Goal: Information Seeking & Learning: Learn about a topic

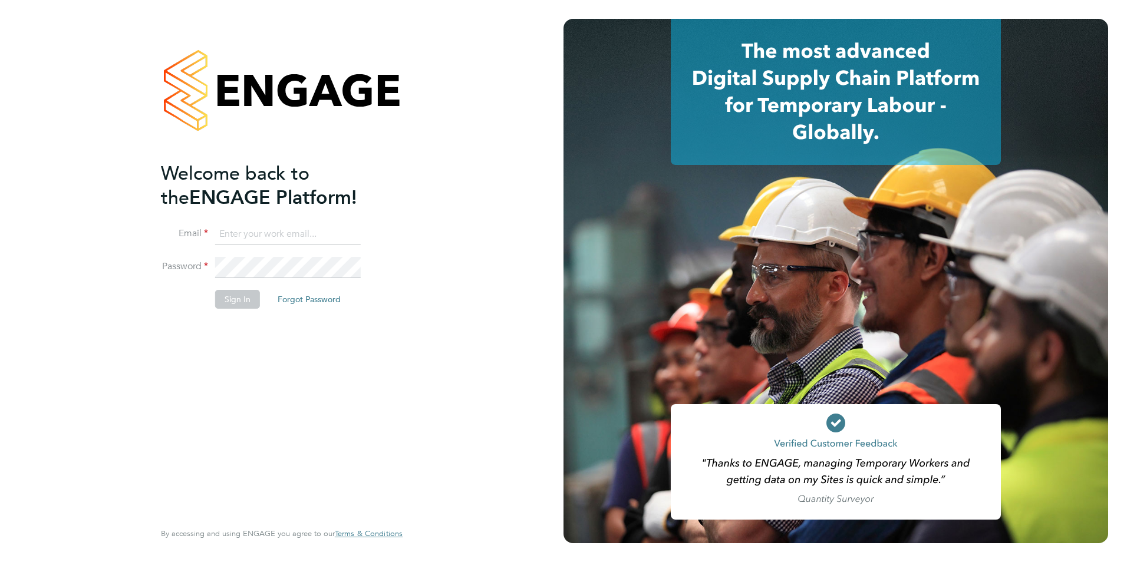
type input "olivia.triassi@huntereducation.co.uk"
click at [235, 301] on button "Sign In" at bounding box center [237, 299] width 45 height 19
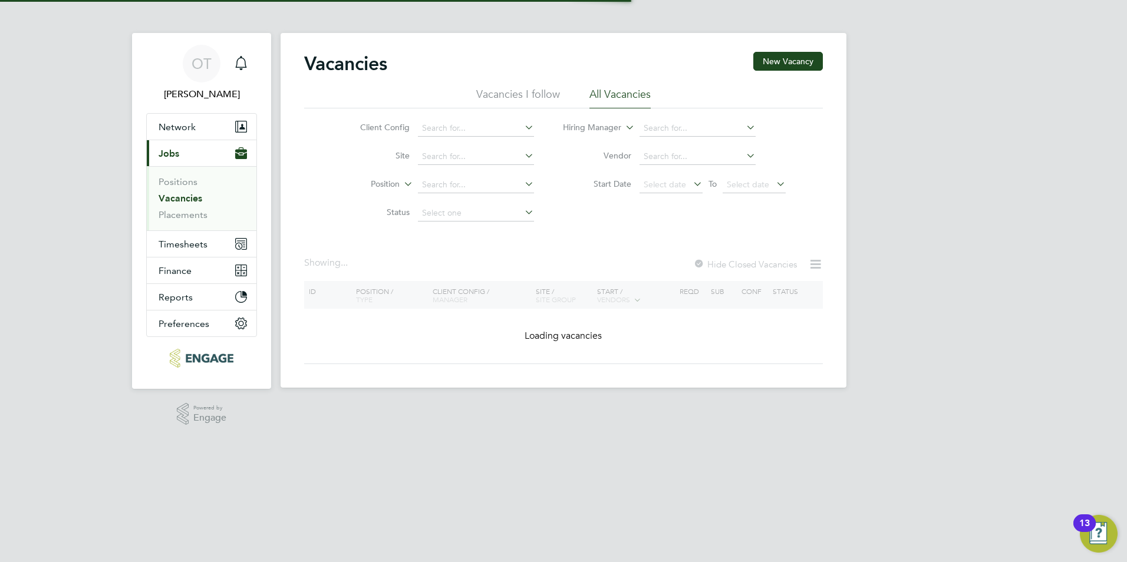
click at [176, 202] on link "Vacancies" at bounding box center [181, 198] width 44 height 11
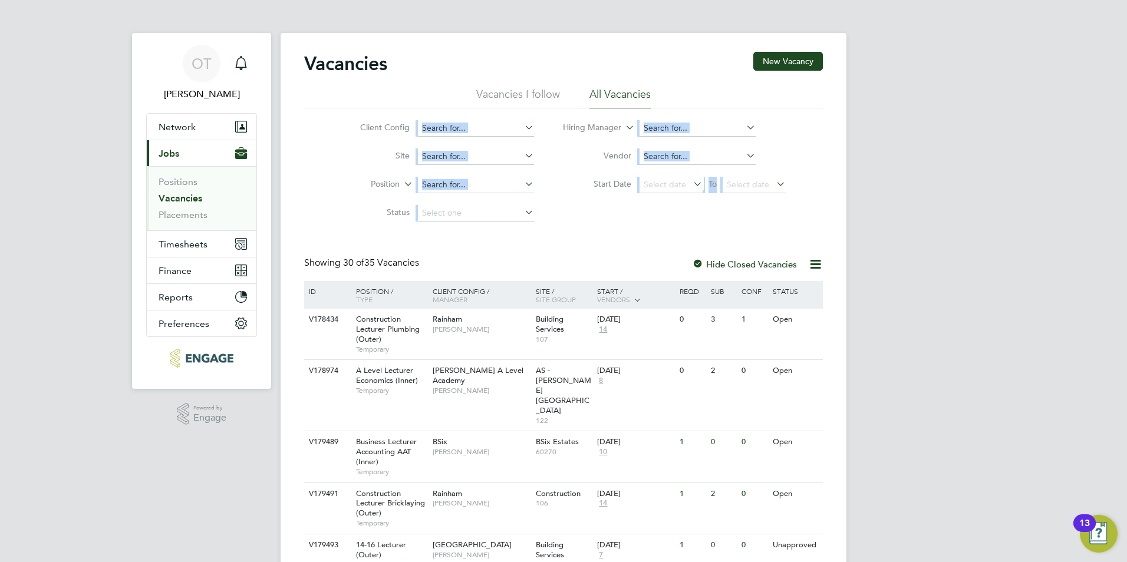
drag, startPoint x: 334, startPoint y: 115, endPoint x: 570, endPoint y: 236, distance: 264.5
drag, startPoint x: 570, startPoint y: 236, endPoint x: 611, endPoint y: 235, distance: 41.9
click at [683, 221] on div "Client Config Site Position Status Hiring Manager Vendor Start Date Select date…" at bounding box center [563, 167] width 519 height 119
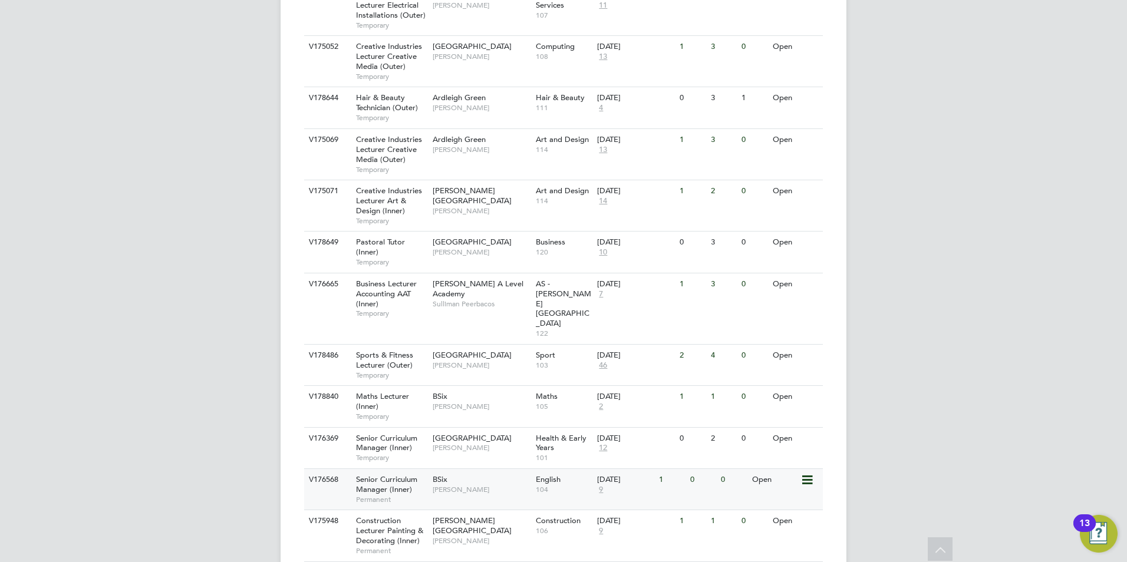
scroll to position [1238, 0]
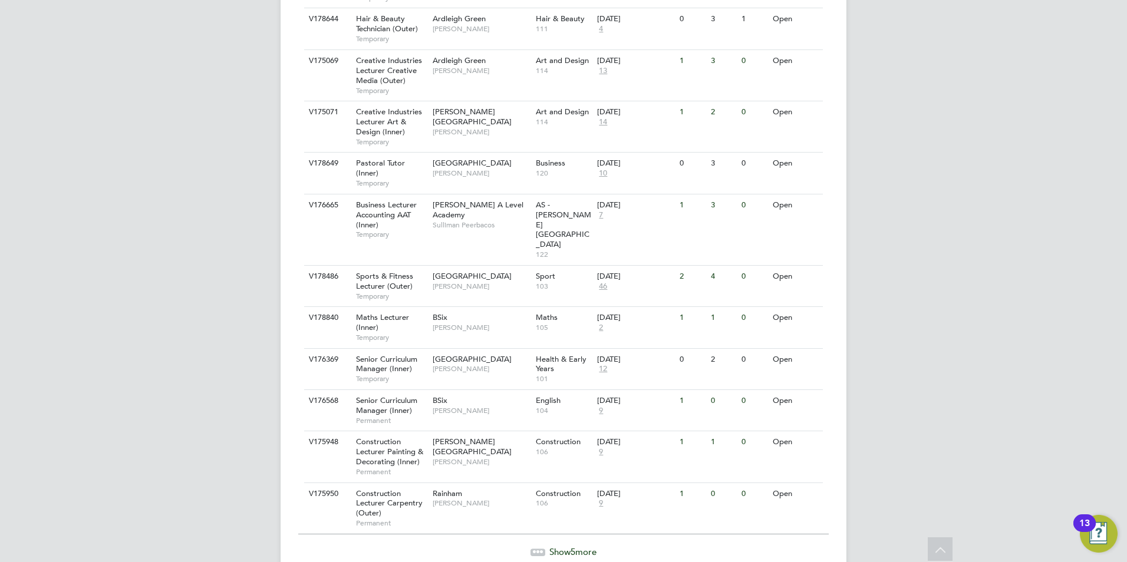
click at [578, 547] on span "Show 5 more" at bounding box center [573, 552] width 47 height 11
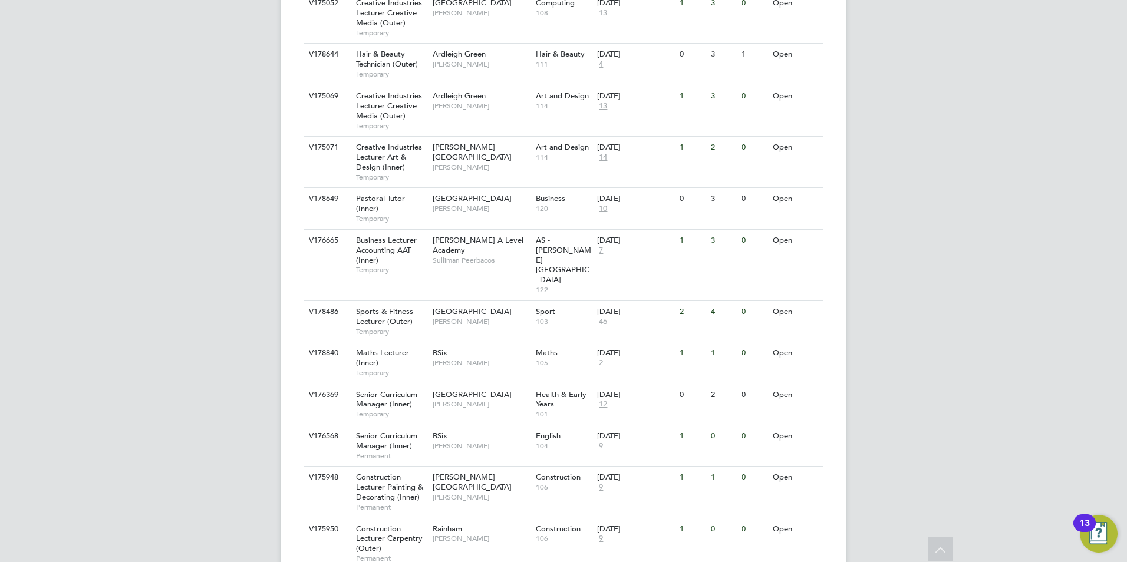
scroll to position [1430, 0]
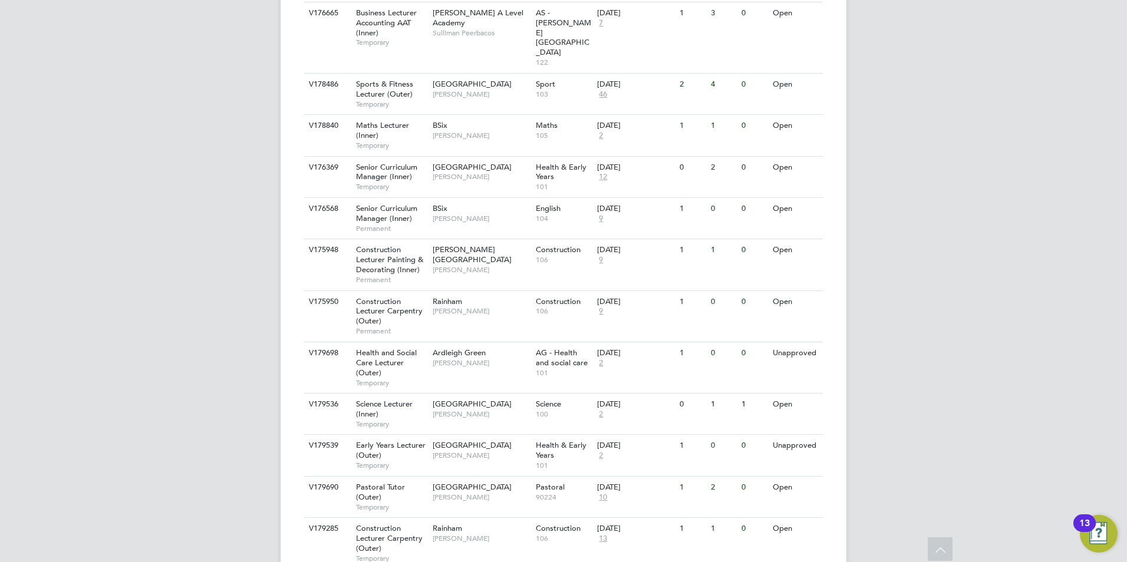
drag, startPoint x: 828, startPoint y: 499, endPoint x: 260, endPoint y: 239, distance: 624.8
drag, startPoint x: 276, startPoint y: 209, endPoint x: 860, endPoint y: 479, distance: 643.9
drag, startPoint x: 861, startPoint y: 496, endPoint x: 848, endPoint y: 515, distance: 22.6
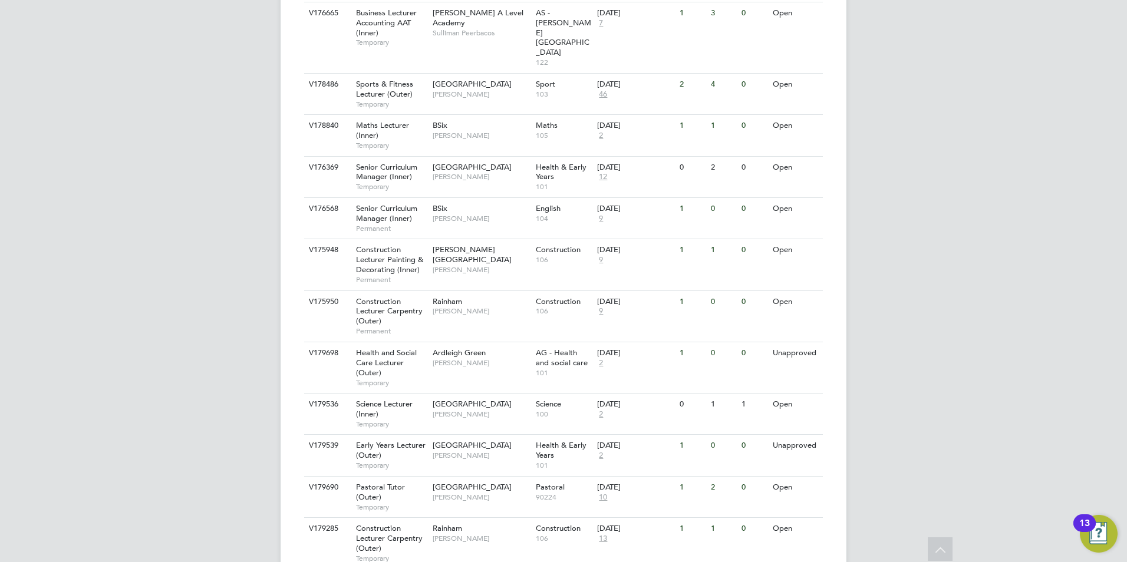
drag, startPoint x: 848, startPoint y: 515, endPoint x: 285, endPoint y: 185, distance: 653.1
drag, startPoint x: 295, startPoint y: 150, endPoint x: 828, endPoint y: 502, distance: 639.3
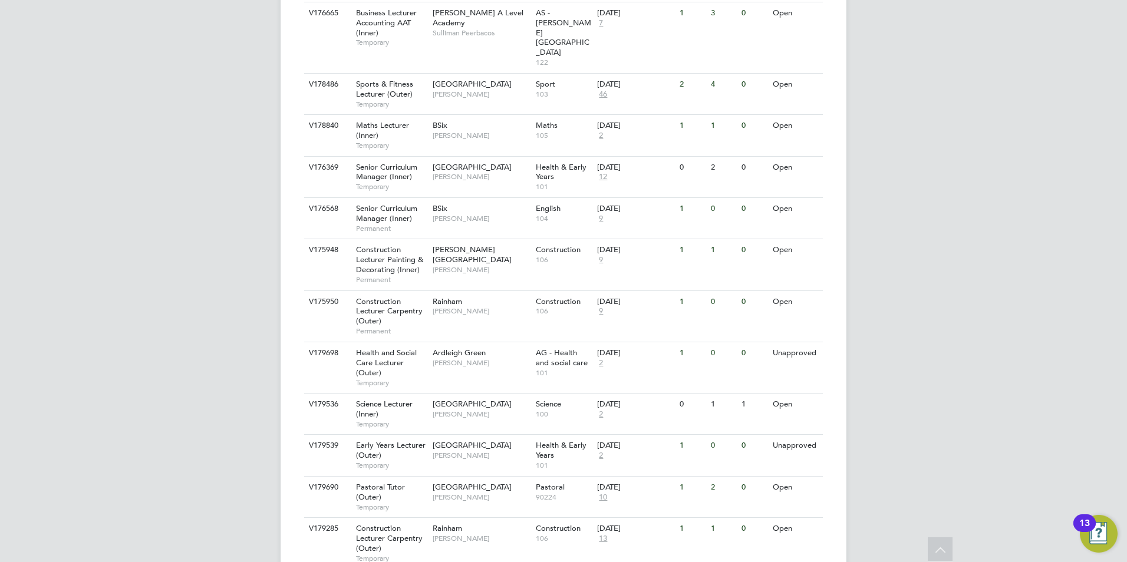
drag, startPoint x: 832, startPoint y: 512, endPoint x: 282, endPoint y: 157, distance: 654.4
drag, startPoint x: 297, startPoint y: 155, endPoint x: 836, endPoint y: 512, distance: 646.6
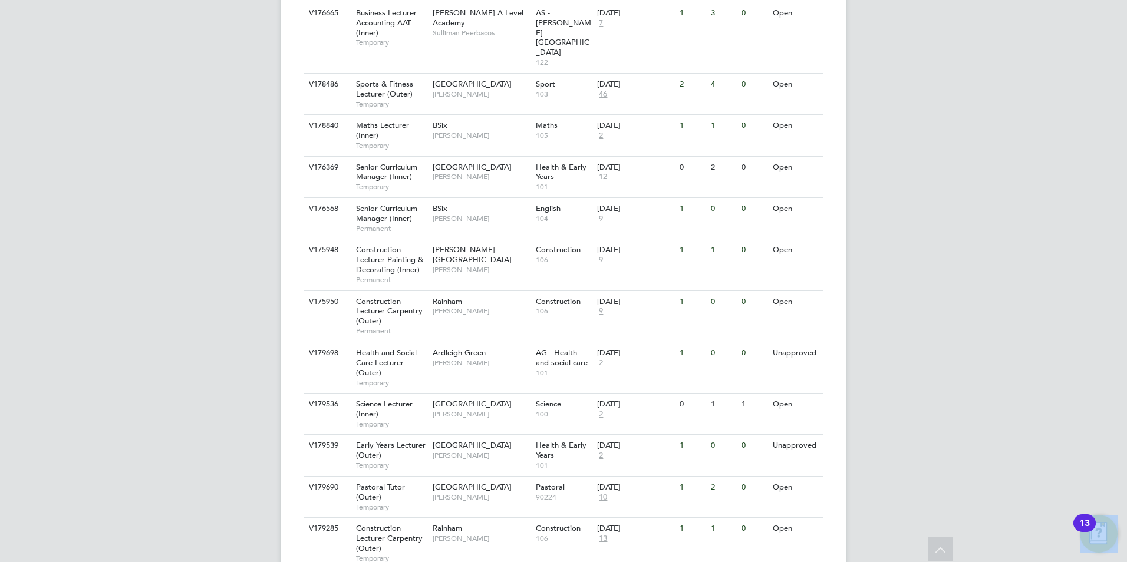
click at [456, 410] on span "[PERSON_NAME]" at bounding box center [481, 414] width 97 height 9
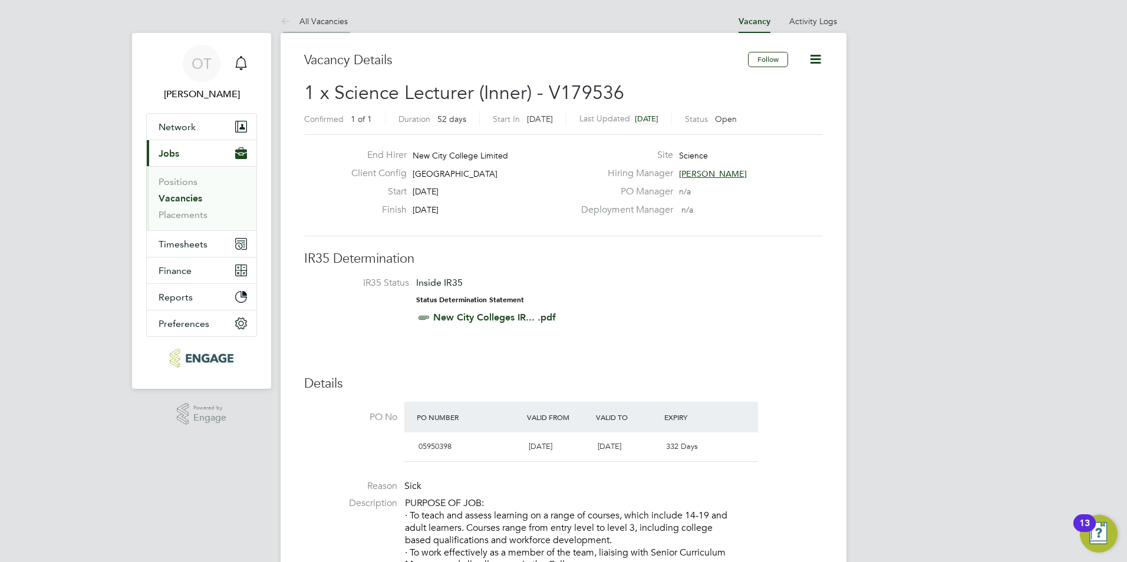
click at [321, 14] on li "All Vacancies" at bounding box center [314, 21] width 67 height 24
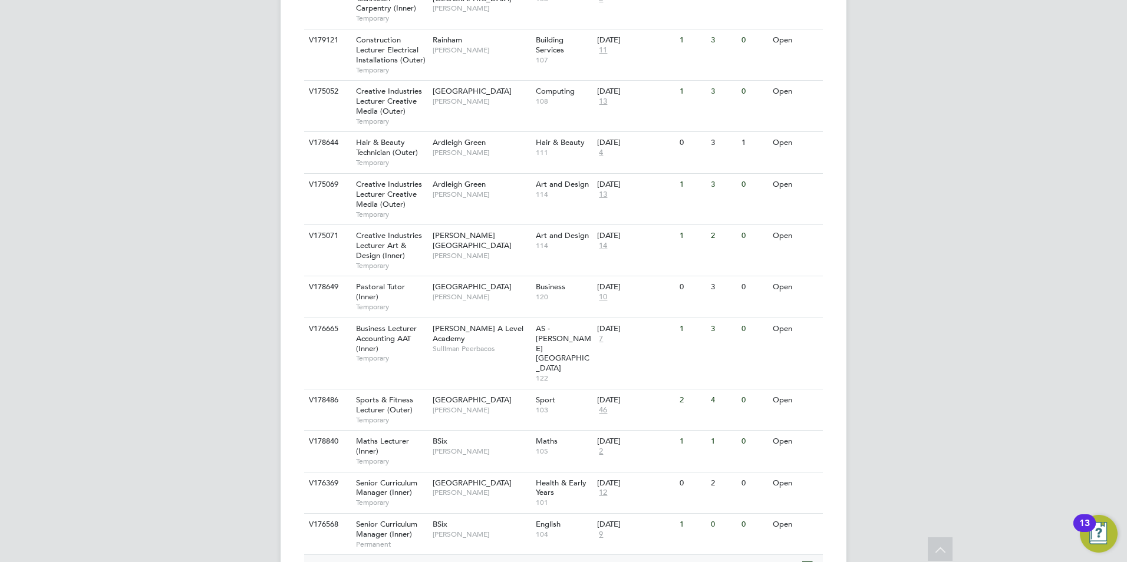
scroll to position [1238, 0]
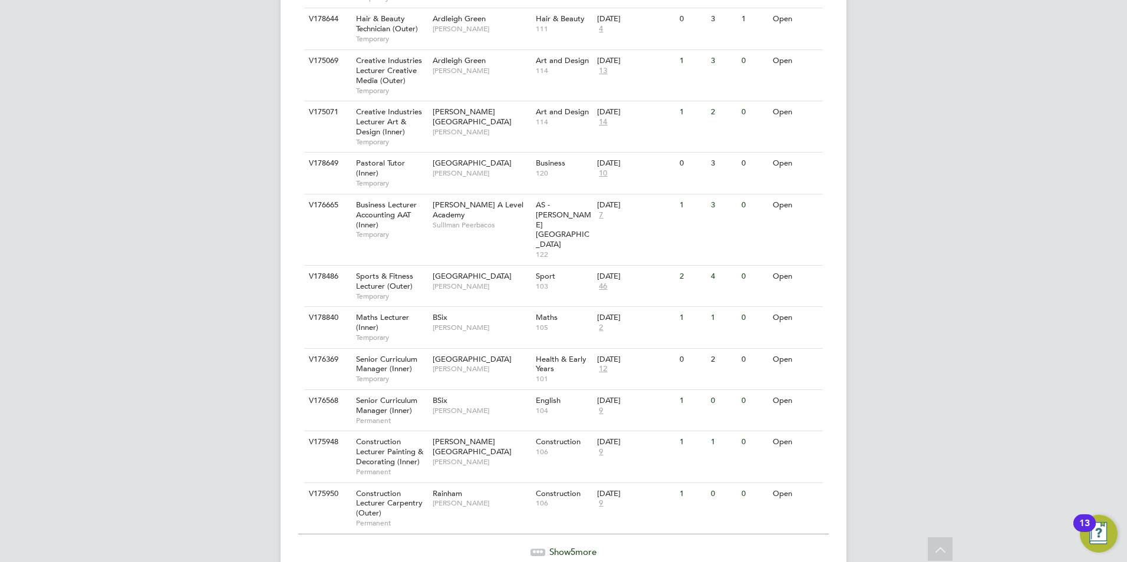
click at [569, 547] on span "Show 5 more" at bounding box center [573, 552] width 47 height 11
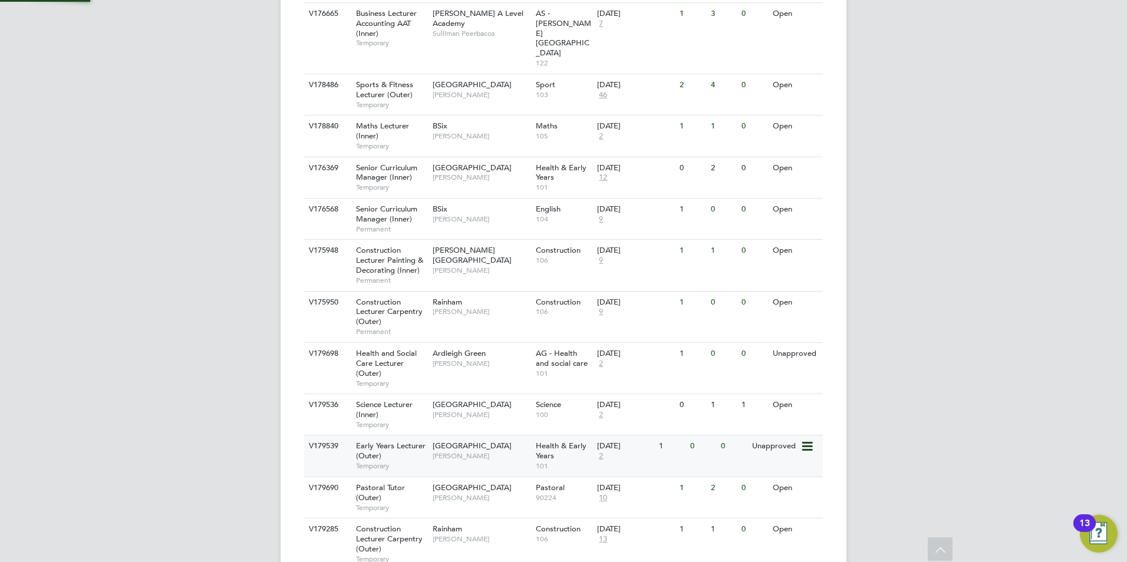
scroll to position [1430, 0]
drag, startPoint x: 928, startPoint y: 306, endPoint x: 915, endPoint y: 315, distance: 16.0
drag, startPoint x: 886, startPoint y: 318, endPoint x: 272, endPoint y: 307, distance: 613.3
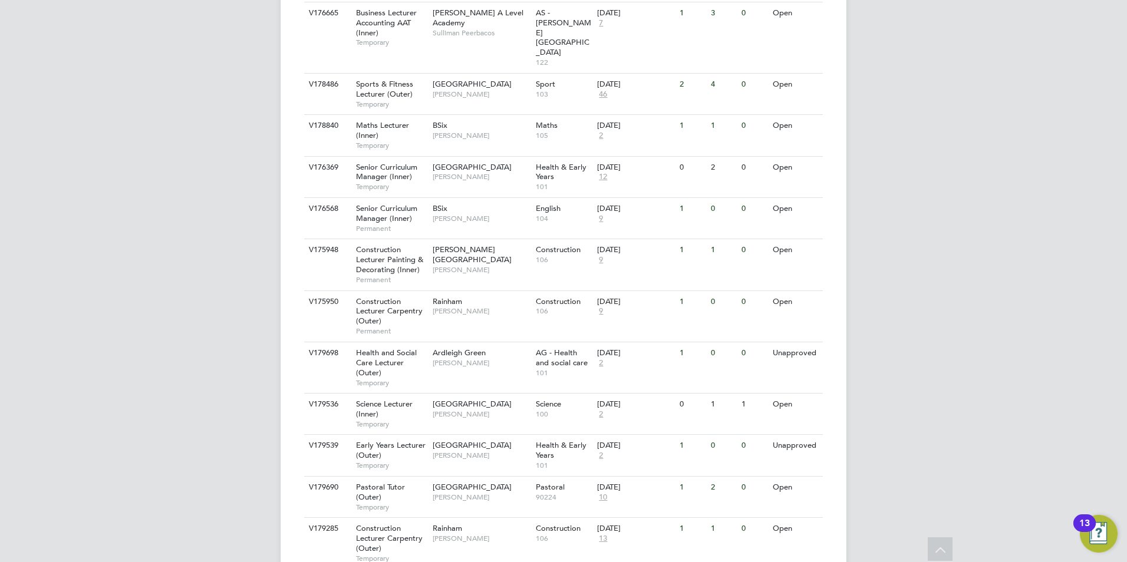
drag, startPoint x: 302, startPoint y: 305, endPoint x: 871, endPoint y: 326, distance: 569.4
click at [509, 358] on span "[PERSON_NAME]" at bounding box center [481, 362] width 97 height 9
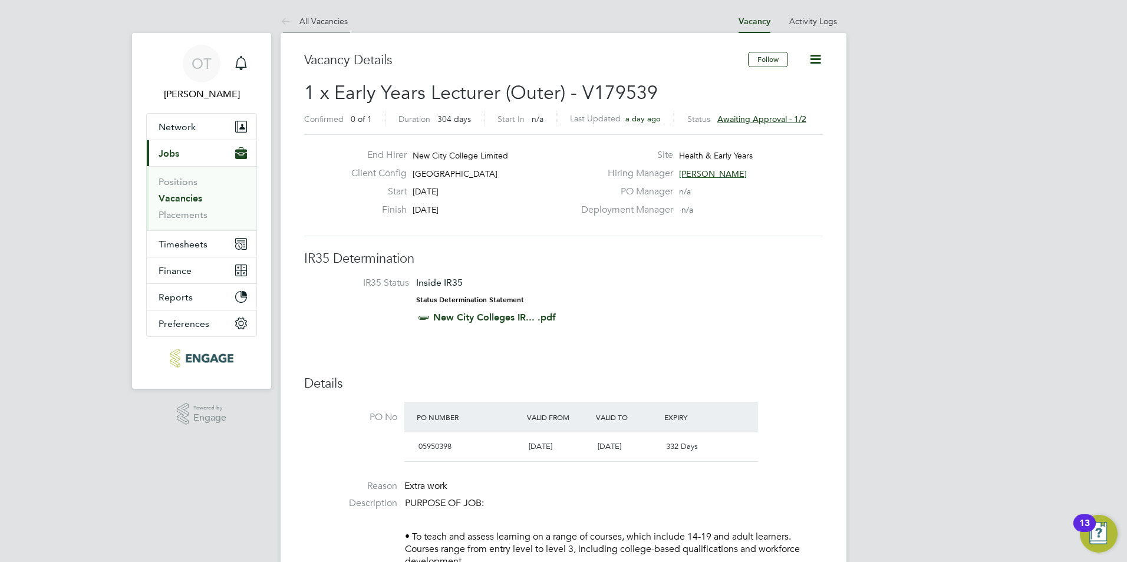
click at [335, 22] on link "All Vacancies" at bounding box center [314, 21] width 67 height 11
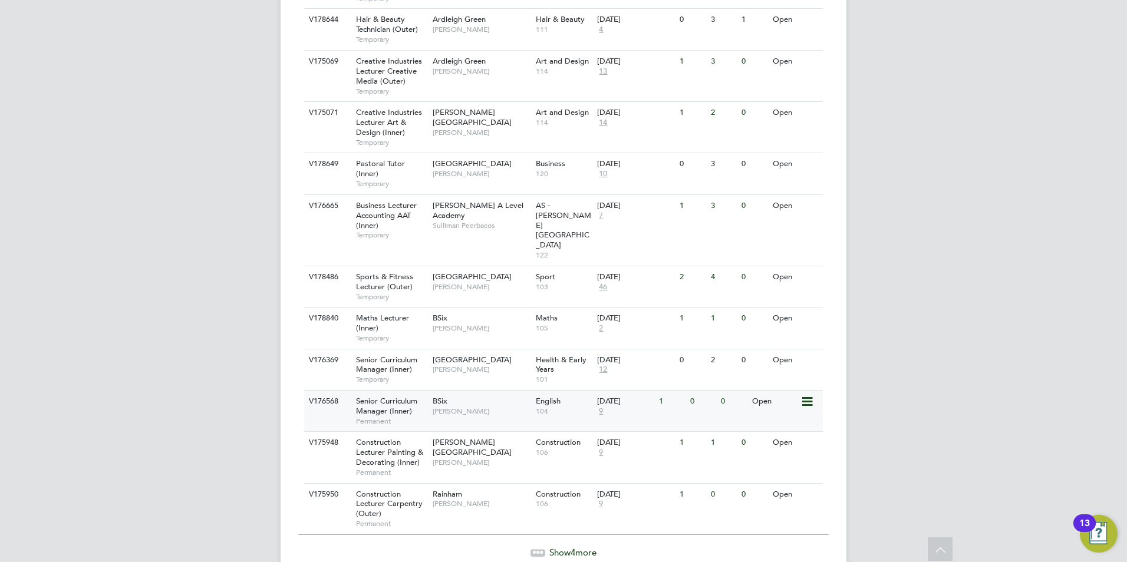
scroll to position [1238, 0]
click at [561, 547] on span "Show 4 more" at bounding box center [573, 552] width 47 height 11
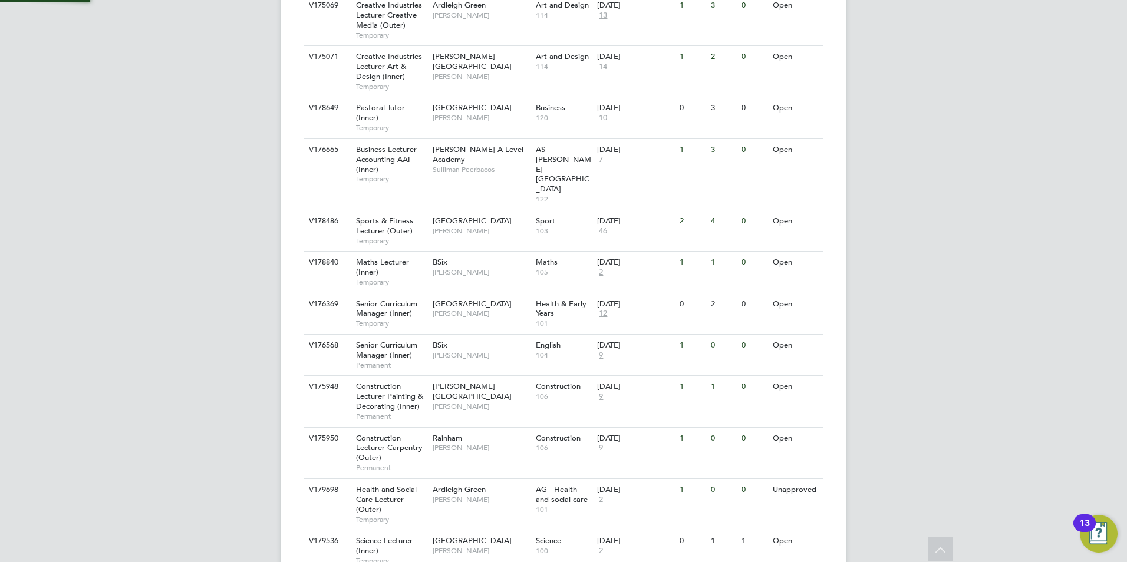
scroll to position [1379, 0]
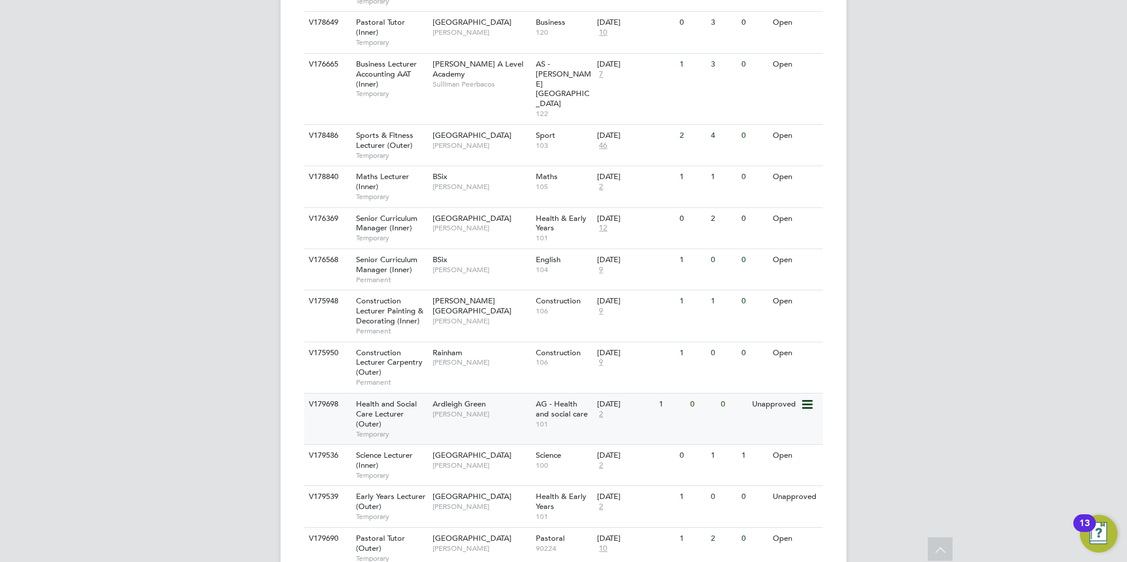
click at [598, 410] on span "2" at bounding box center [601, 415] width 8 height 10
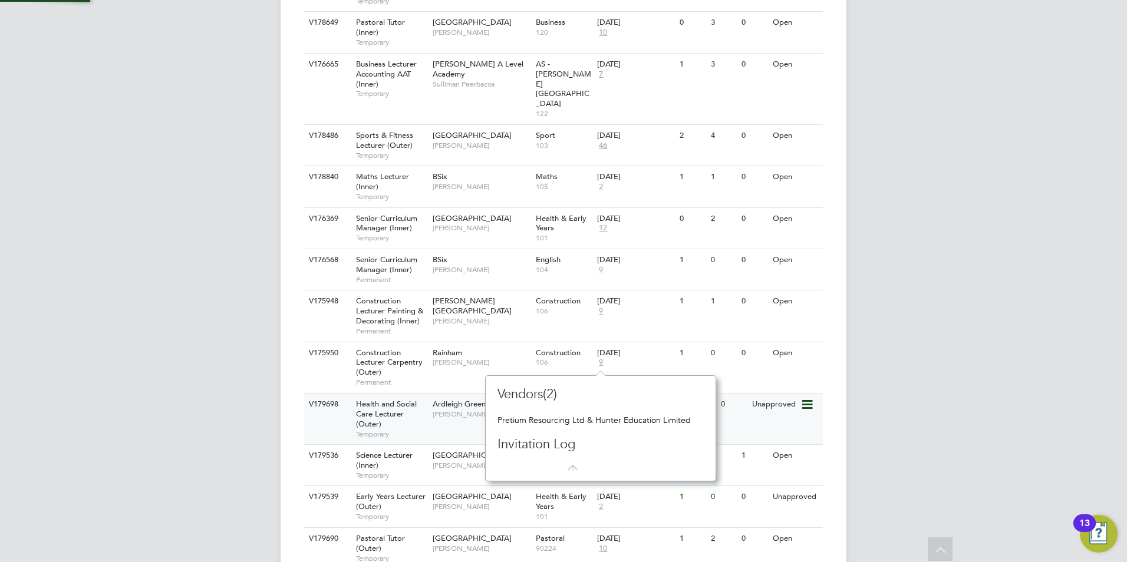
scroll to position [11, 8]
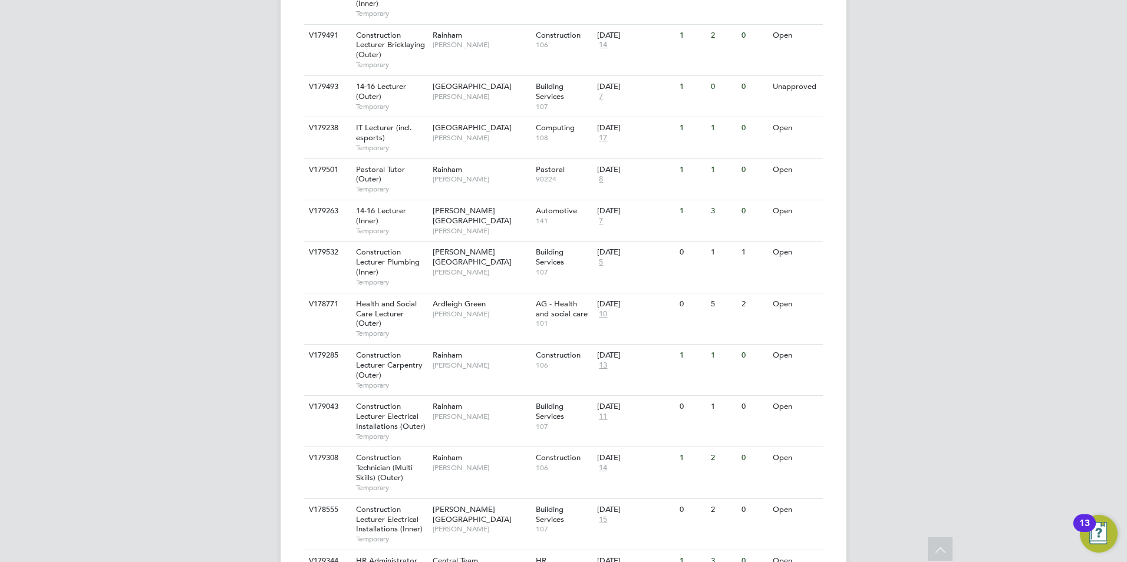
scroll to position [472, 0]
